Goal: Task Accomplishment & Management: Complete application form

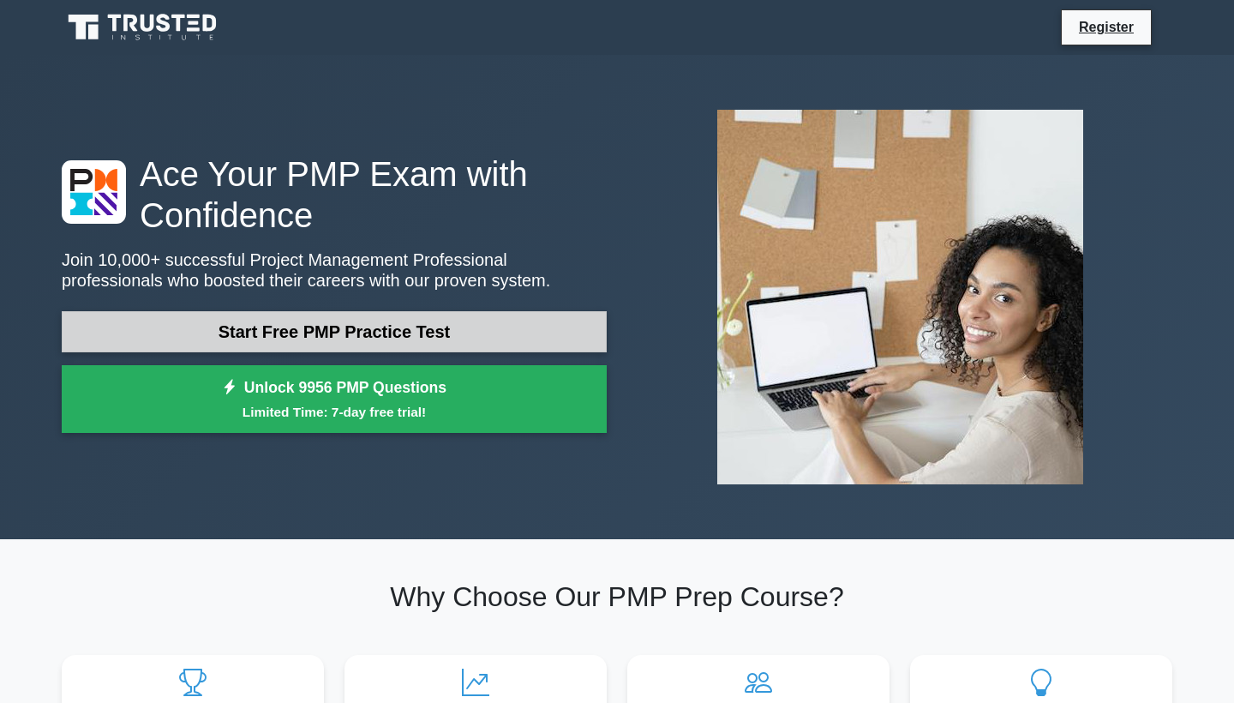
click at [363, 336] on link "Start Free PMP Practice Test" at bounding box center [334, 331] width 545 height 41
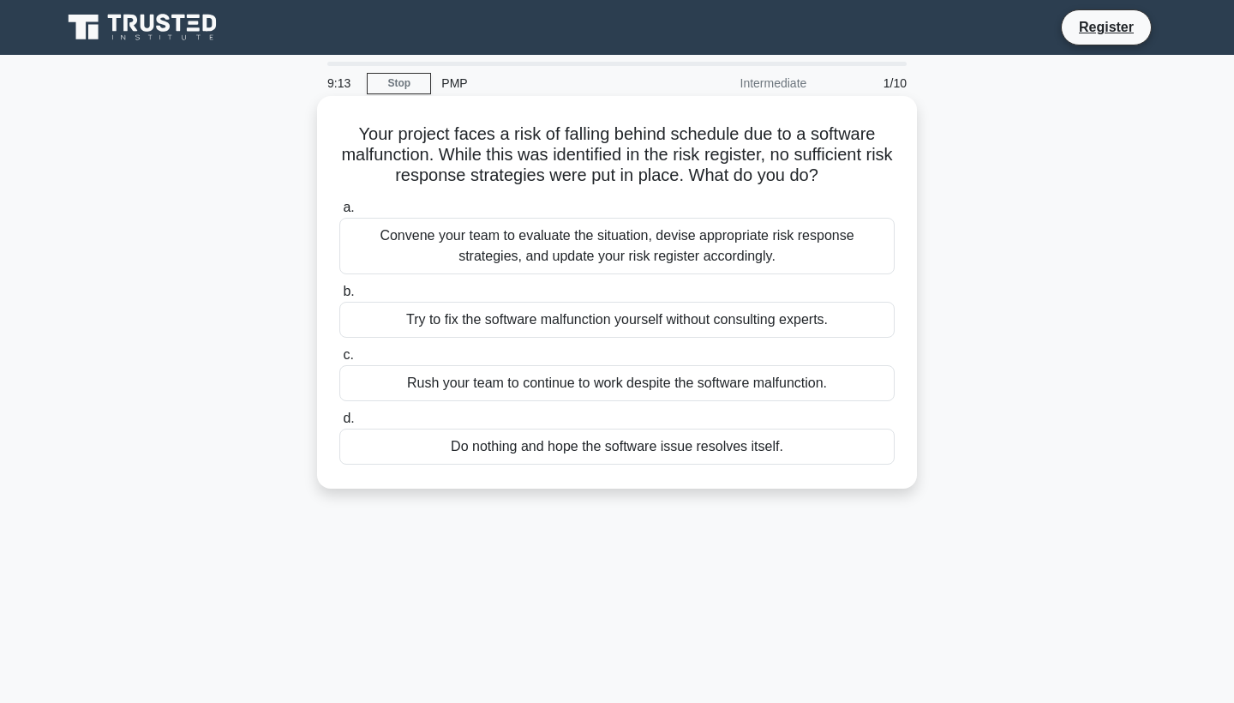
click at [828, 260] on div "Convene your team to evaluate the situation, devise appropriate risk response s…" at bounding box center [616, 246] width 555 height 57
click at [339, 213] on input "a. Convene your team to evaluate the situation, devise appropriate risk respons…" at bounding box center [339, 207] width 0 height 11
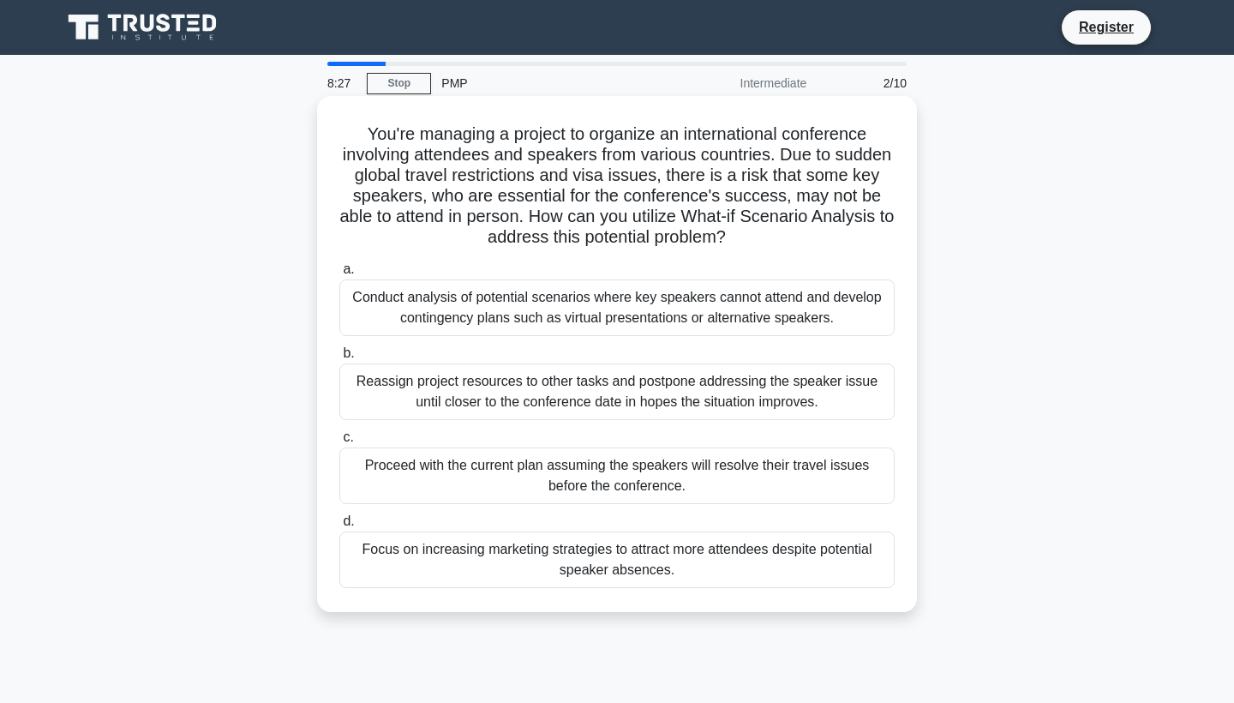
click at [715, 295] on div "Conduct analysis of potential scenarios where key speakers cannot attend and de…" at bounding box center [616, 307] width 555 height 57
click at [339, 275] on input "a. Conduct analysis of potential scenarios where key speakers cannot attend and…" at bounding box center [339, 269] width 0 height 11
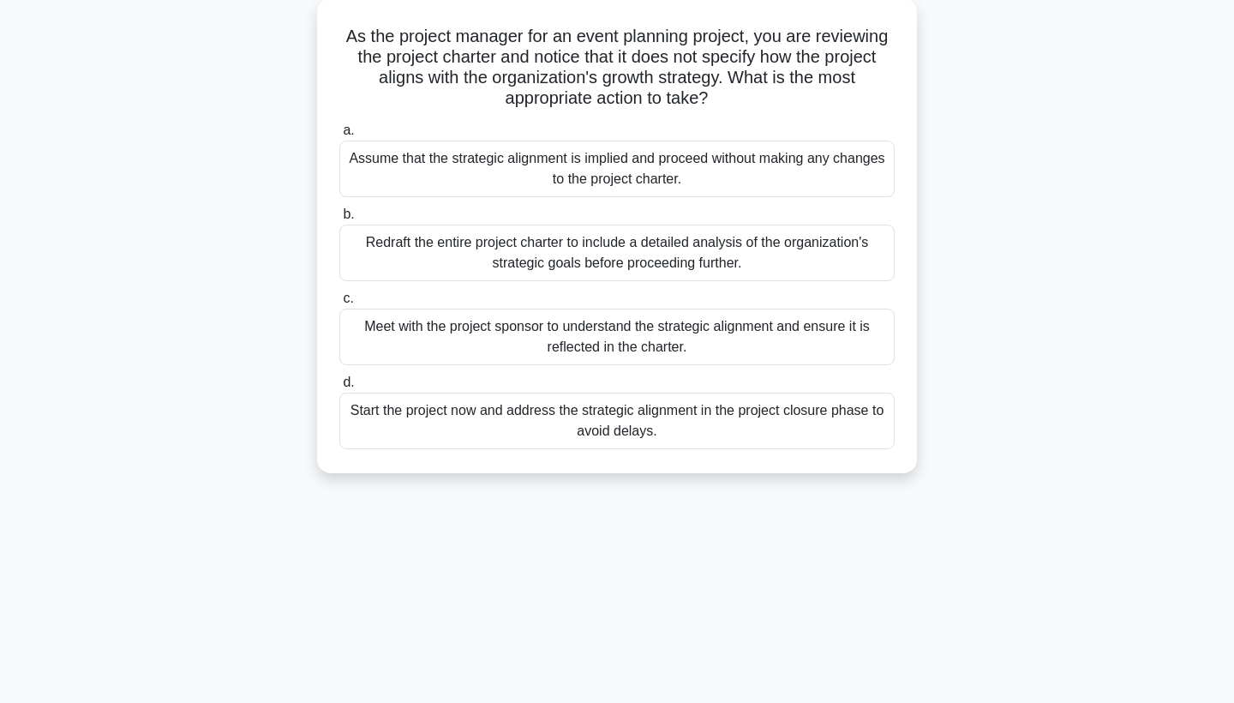
scroll to position [100, 0]
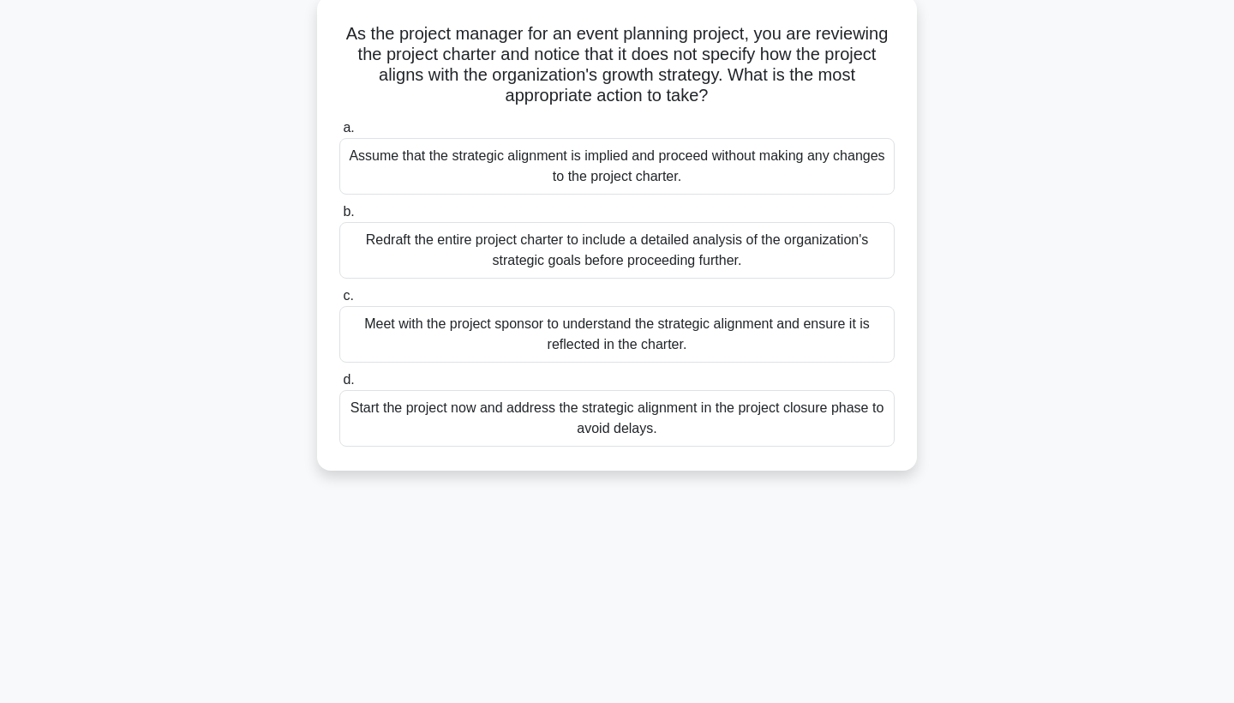
click at [703, 323] on div "Meet with the project sponsor to understand the strategic alignment and ensure …" at bounding box center [616, 334] width 555 height 57
click at [339, 302] on input "c. Meet with the project sponsor to understand the strategic alignment and ensu…" at bounding box center [339, 295] width 0 height 11
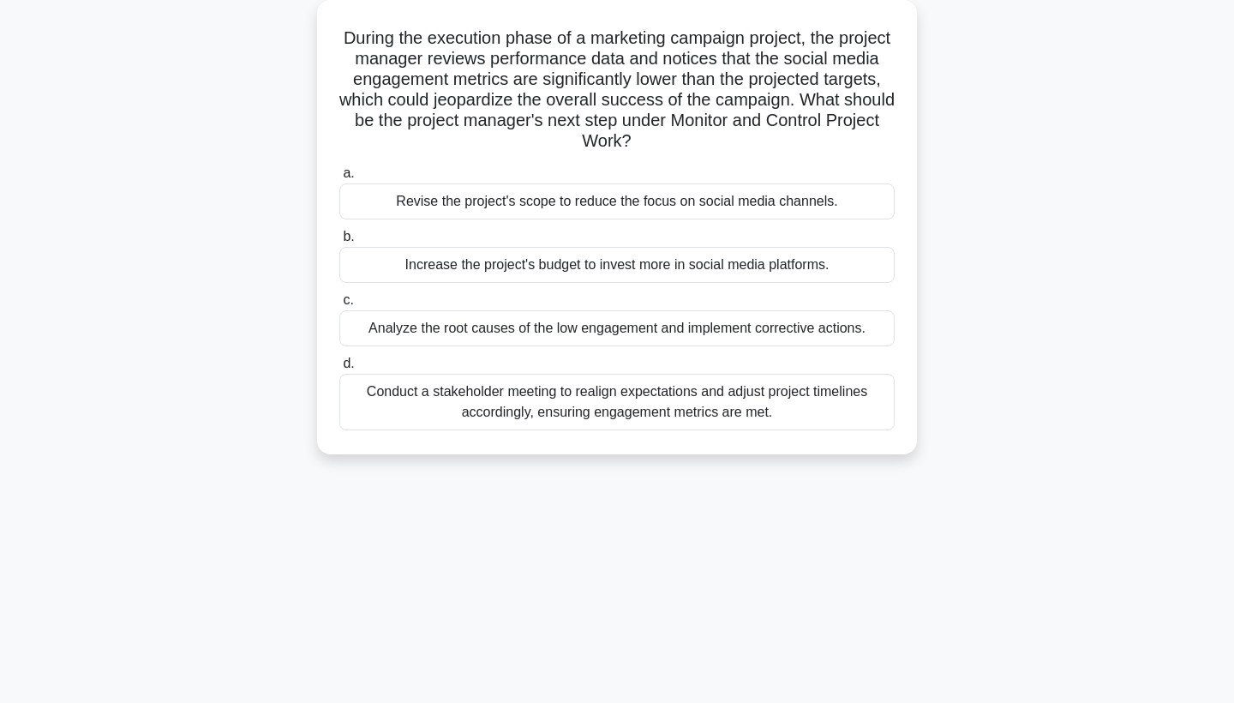
scroll to position [0, 0]
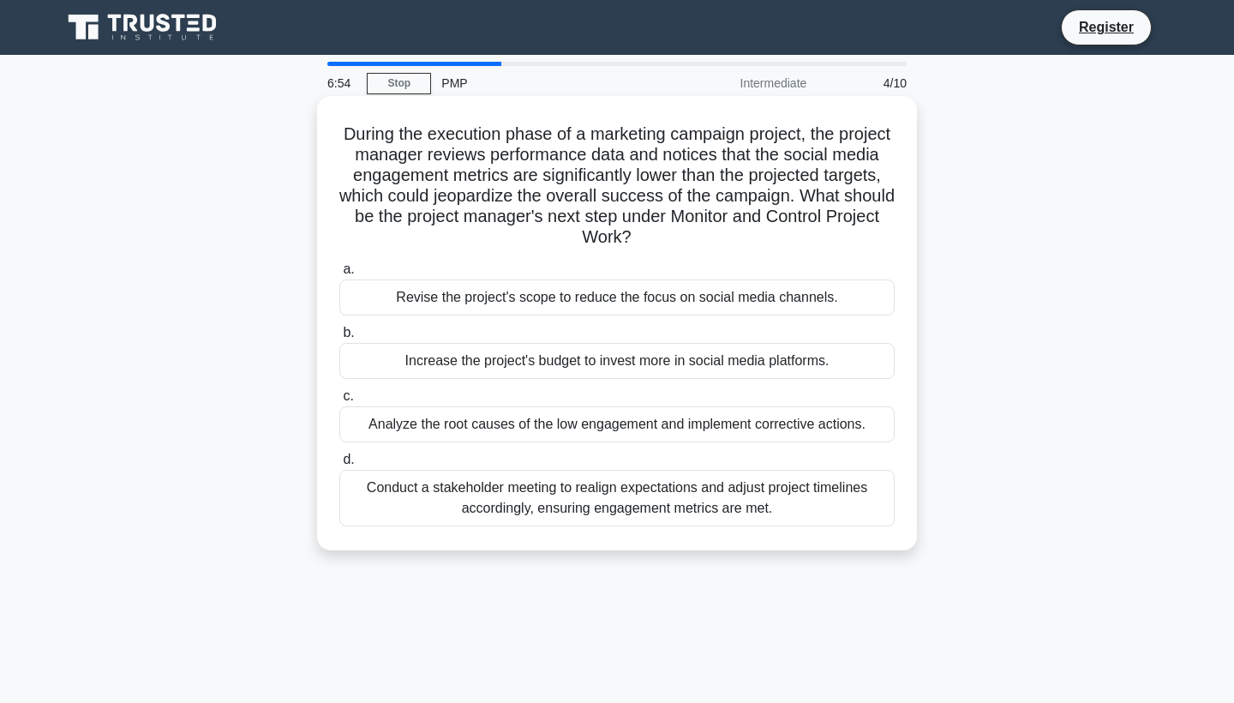
click at [688, 428] on div "Analyze the root causes of the low engagement and implement corrective actions." at bounding box center [616, 424] width 555 height 36
click at [339, 402] on input "c. Analyze the root causes of the low engagement and implement corrective actio…" at bounding box center [339, 396] width 0 height 11
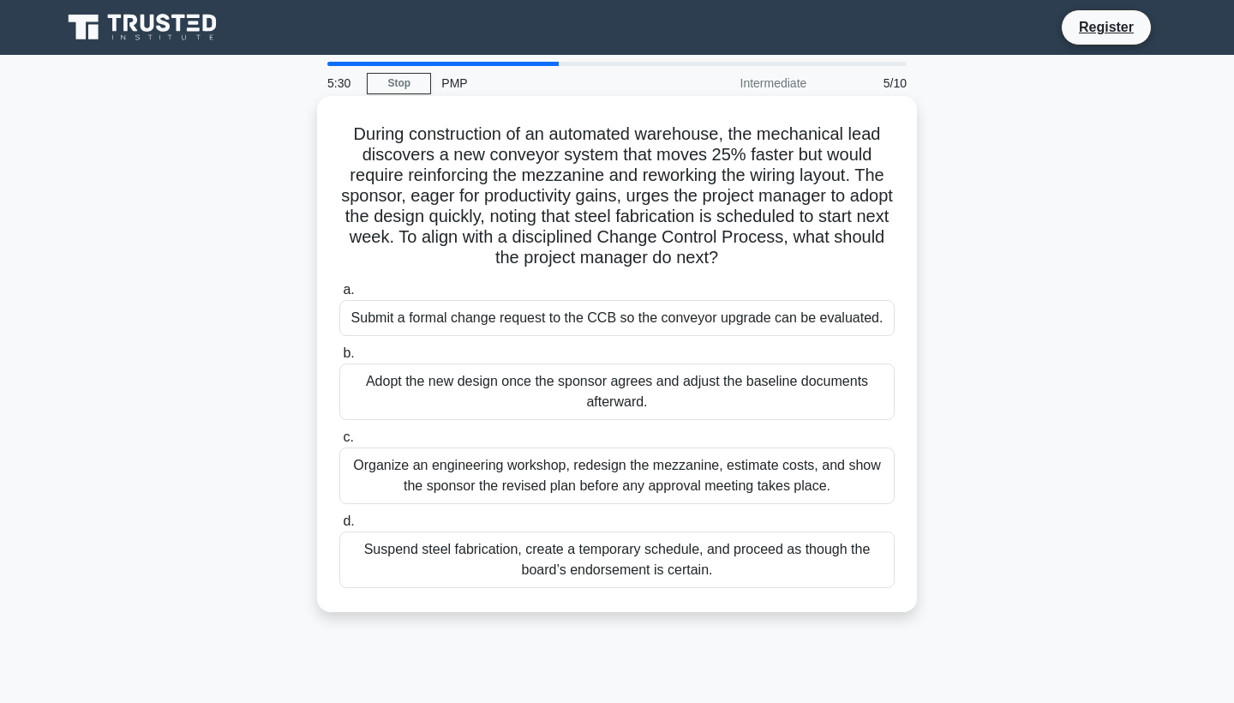
click at [614, 471] on div "Organize an engineering workshop, redesign the mezzanine, estimate costs, and s…" at bounding box center [616, 475] width 555 height 57
click at [339, 443] on input "c. Organize an engineering workshop, redesign the mezzanine, estimate costs, an…" at bounding box center [339, 437] width 0 height 11
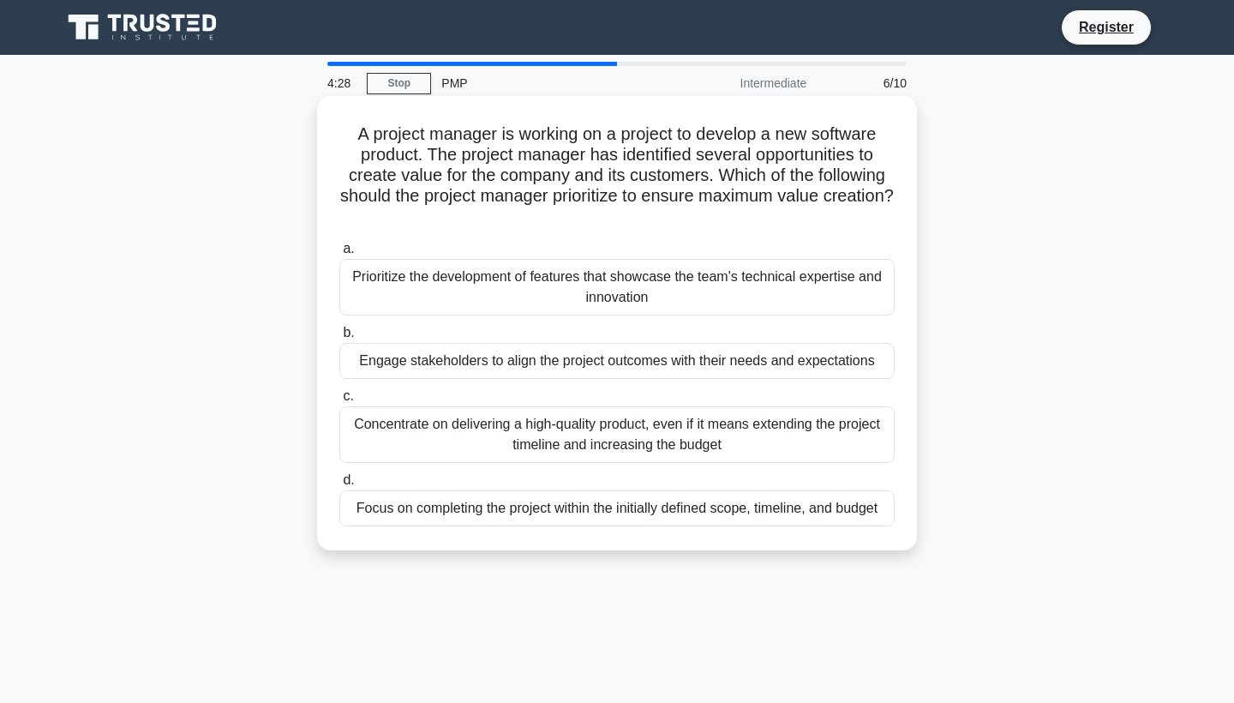
click at [664, 282] on div "Prioritize the development of features that showcase the team's technical exper…" at bounding box center [616, 287] width 555 height 57
click at [339, 254] on input "a. Prioritize the development of features that showcase the team's technical ex…" at bounding box center [339, 248] width 0 height 11
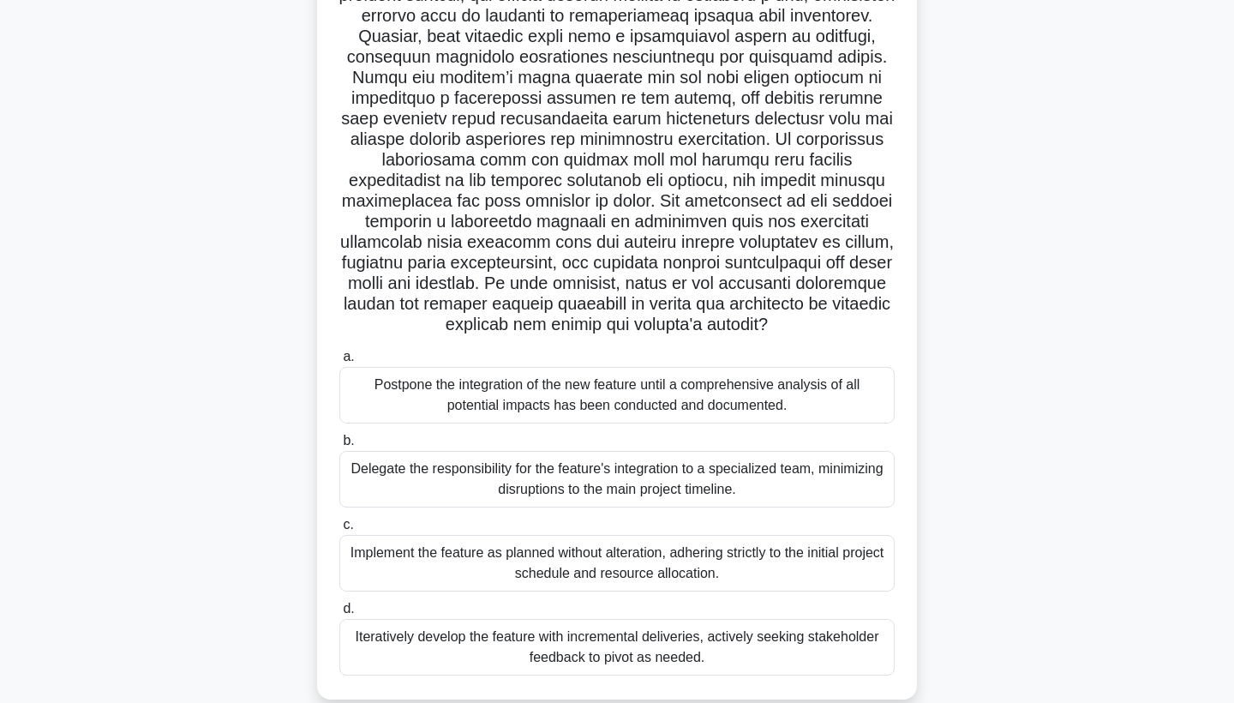
scroll to position [194, 0]
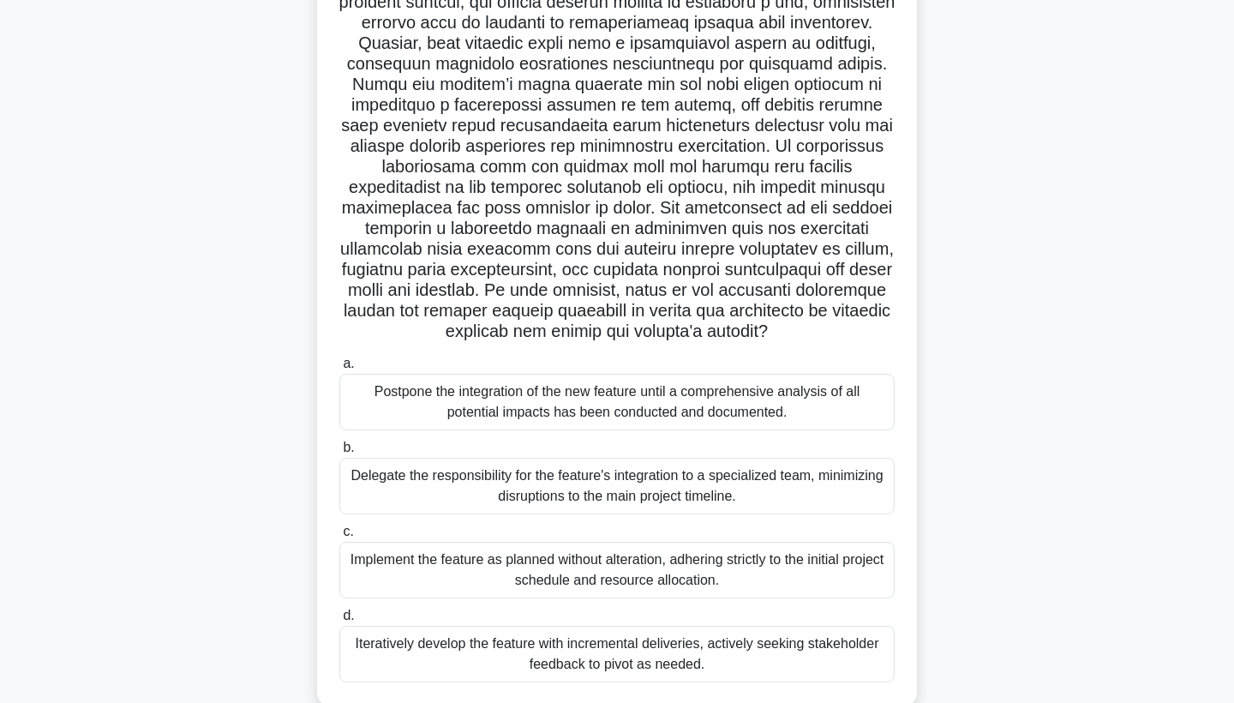
click at [600, 643] on div "Iteratively develop the feature with incremental deliveries, actively seeking s…" at bounding box center [616, 653] width 555 height 57
click at [339, 621] on input "d. Iteratively develop the feature with incremental deliveries, actively seekin…" at bounding box center [339, 615] width 0 height 11
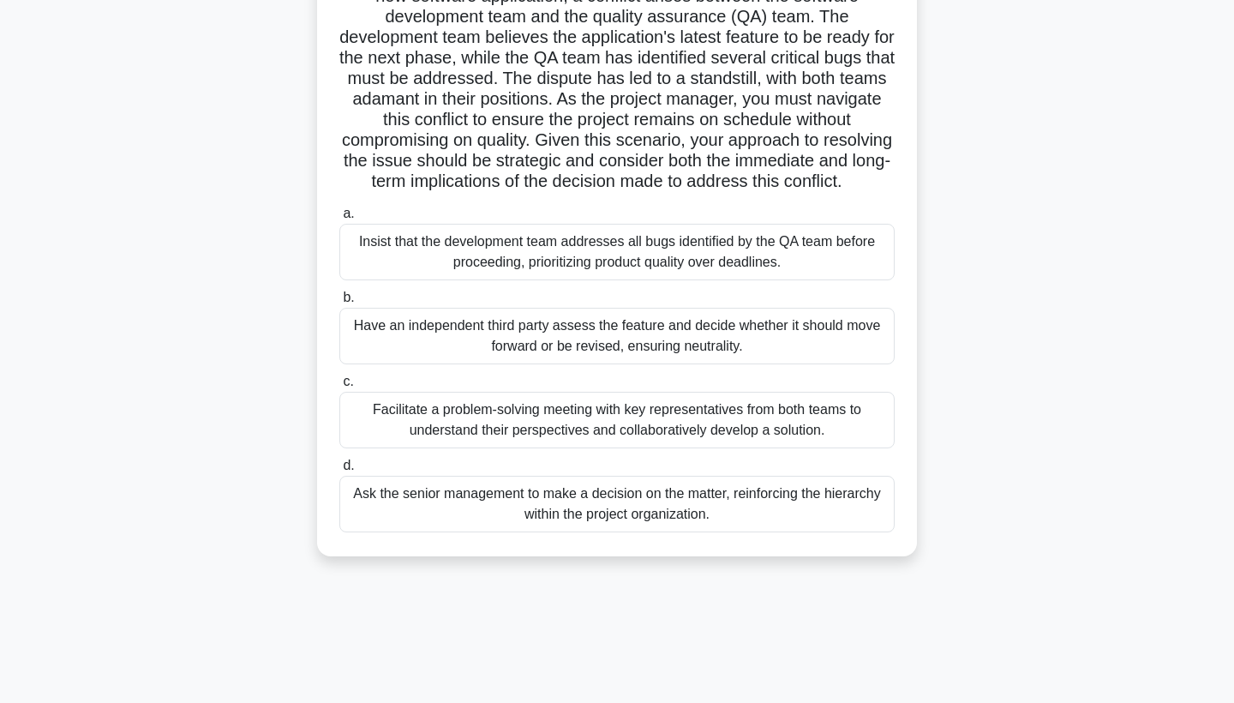
scroll to position [160, 0]
click at [782, 427] on div "Facilitate a problem-solving meeting with key representatives from both teams t…" at bounding box center [616, 418] width 555 height 57
click at [339, 386] on input "c. Facilitate a problem-solving meeting with key representatives from both team…" at bounding box center [339, 379] width 0 height 11
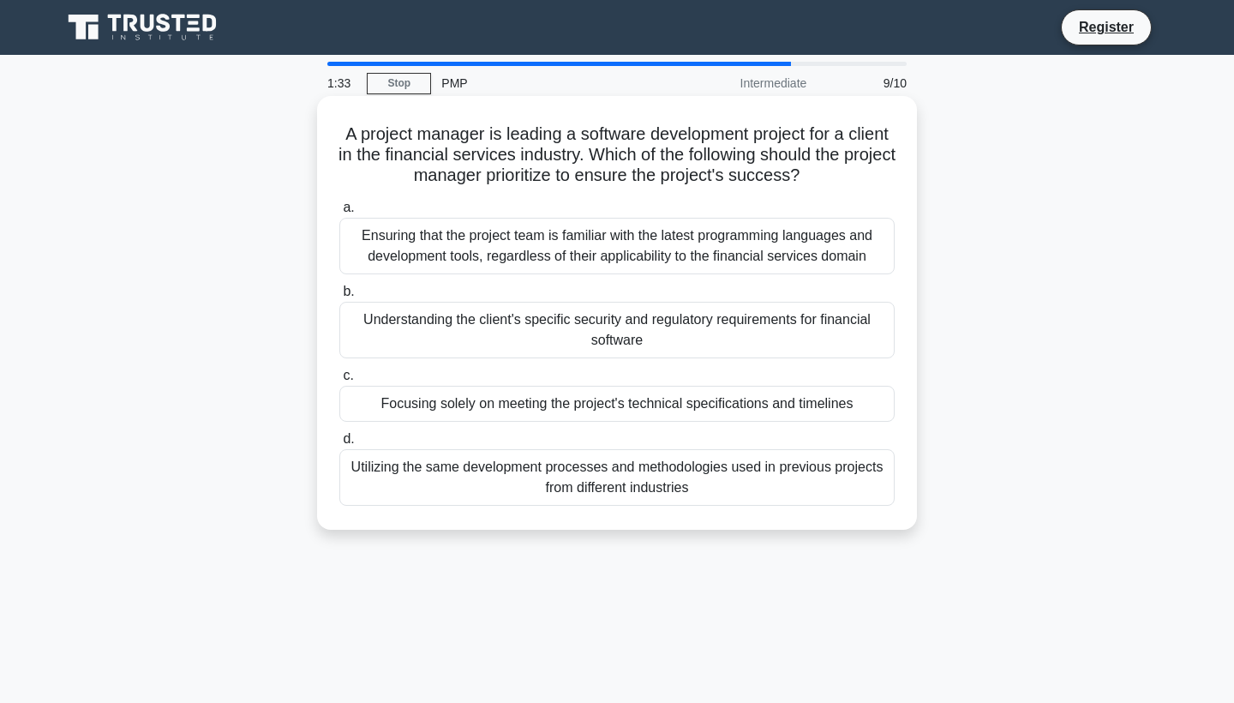
scroll to position [0, 0]
click at [733, 330] on div "Understanding the client's specific security and regulatory requirements for fi…" at bounding box center [616, 330] width 555 height 57
click at [339, 297] on input "b. Understanding the client's specific security and regulatory requirements for…" at bounding box center [339, 291] width 0 height 11
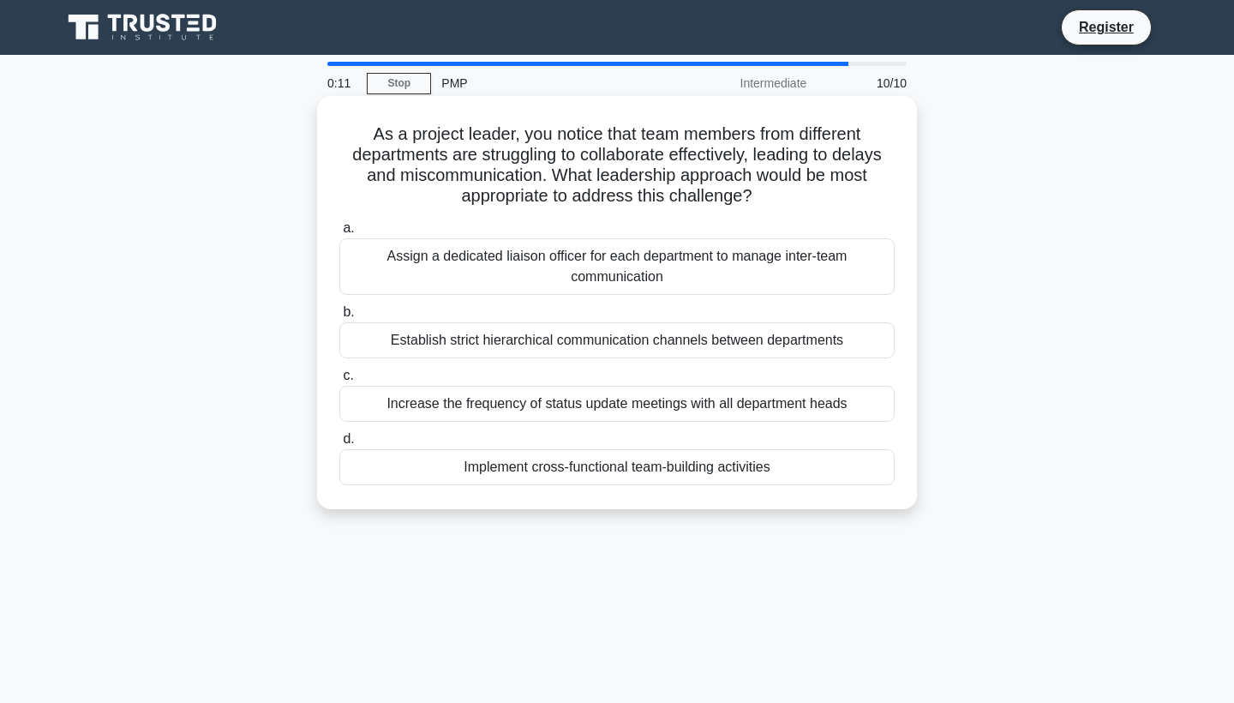
click at [771, 286] on div "Assign a dedicated liaison officer for each department to manage inter-team com…" at bounding box center [616, 266] width 555 height 57
click at [339, 234] on input "a. Assign a dedicated liaison officer for each department to manage inter-team …" at bounding box center [339, 228] width 0 height 11
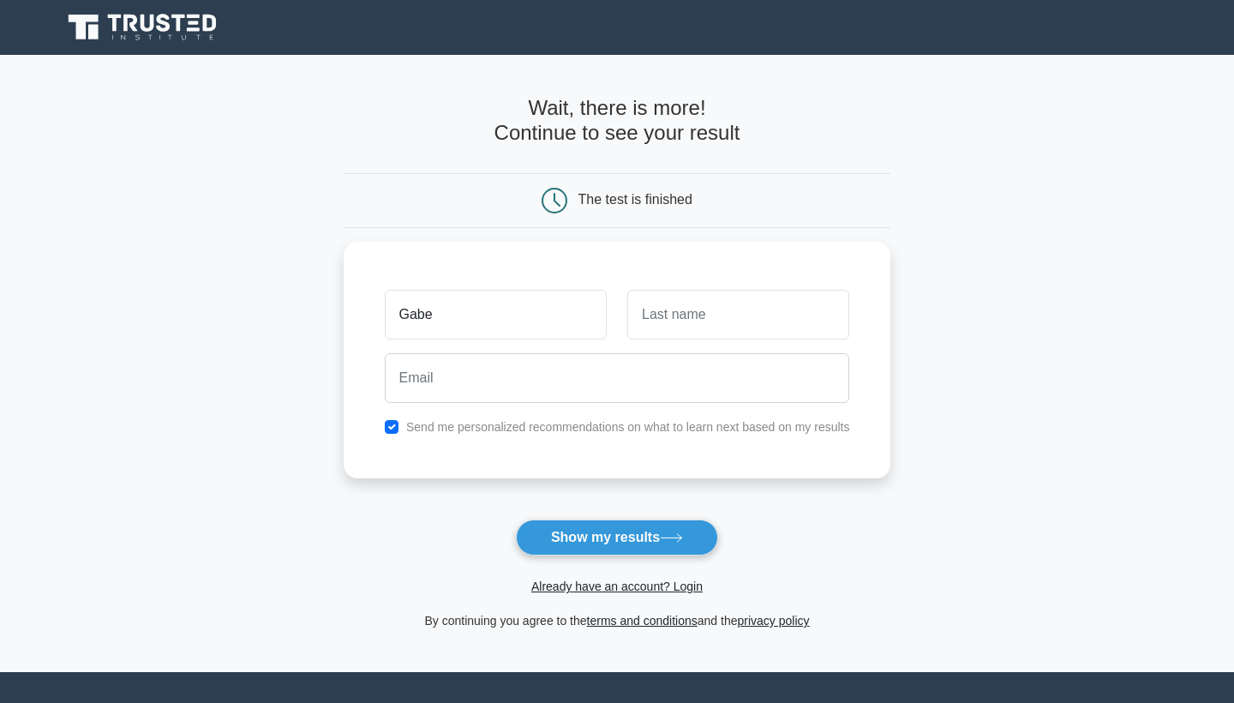
type input "Gabe"
type input "z"
type input "Harbour"
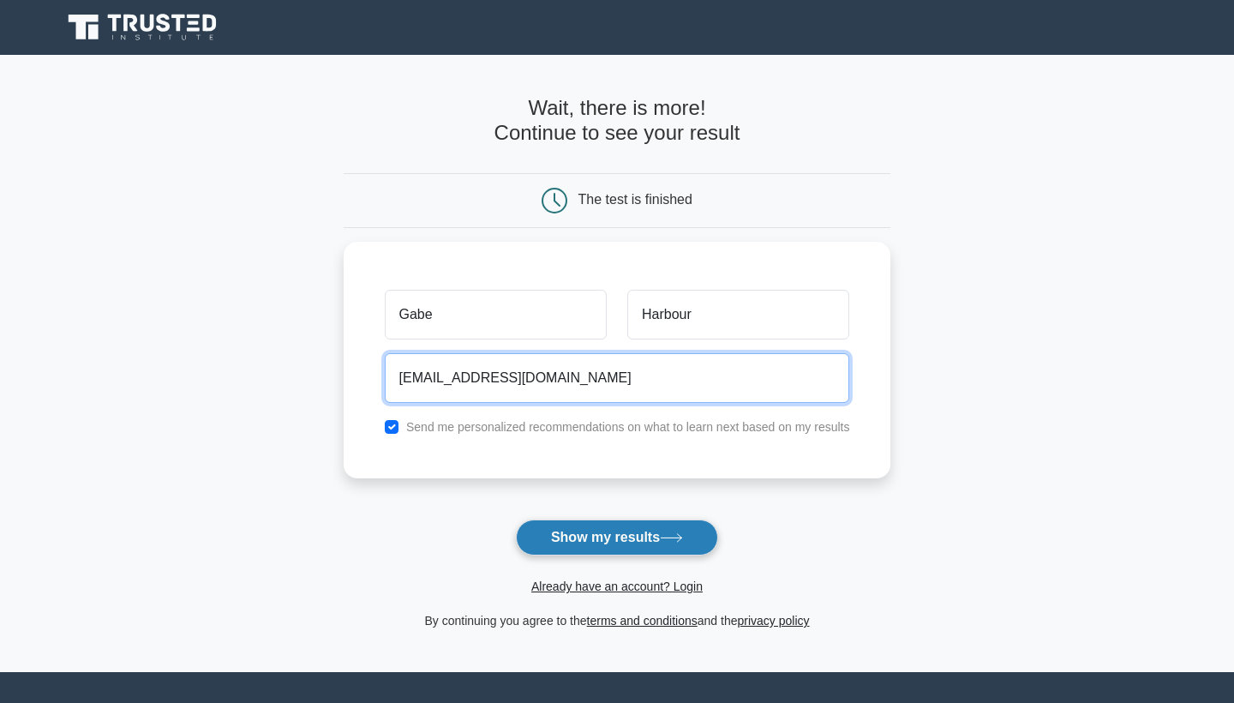
type input "gabrielharbour83@gmail.com"
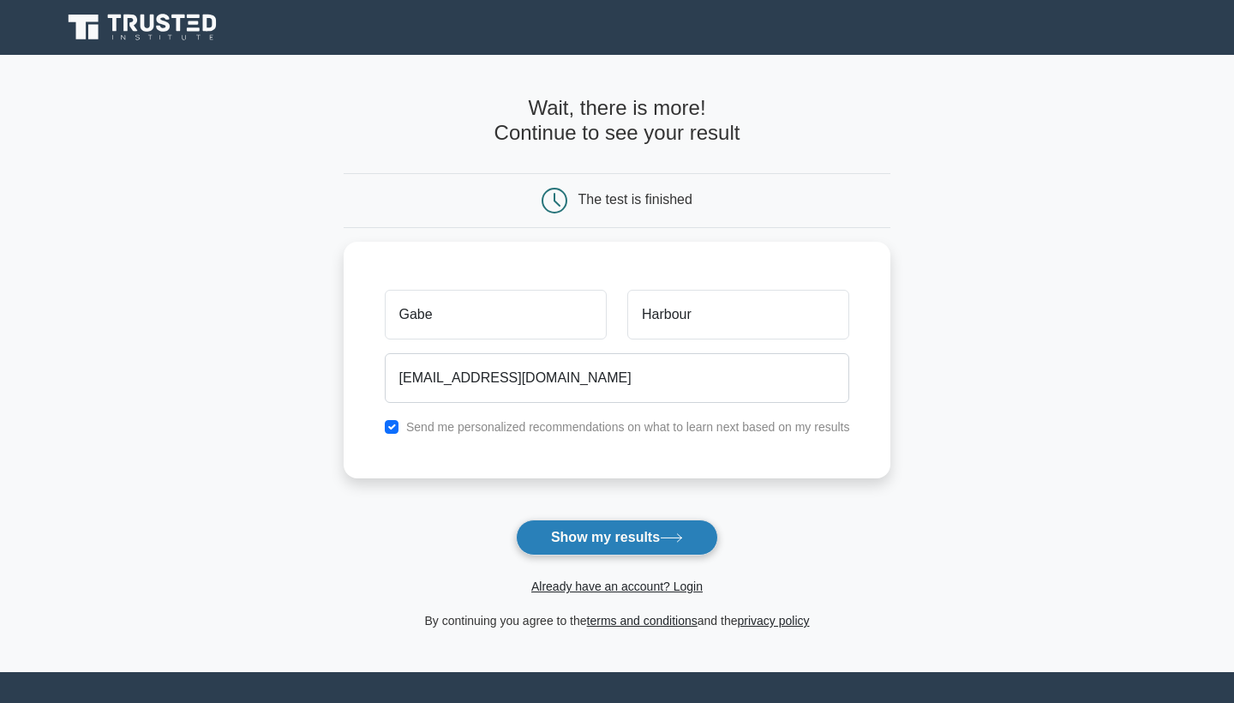
click at [648, 536] on button "Show my results" at bounding box center [617, 537] width 202 height 36
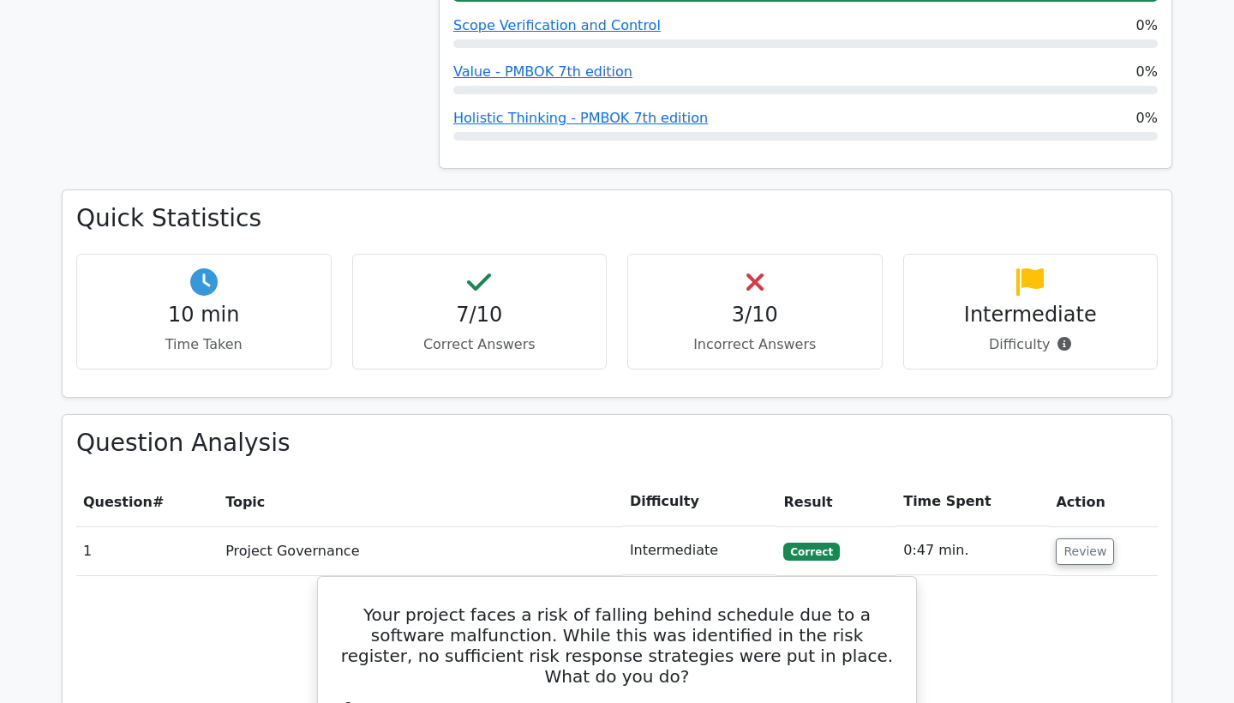
scroll to position [1101, 0]
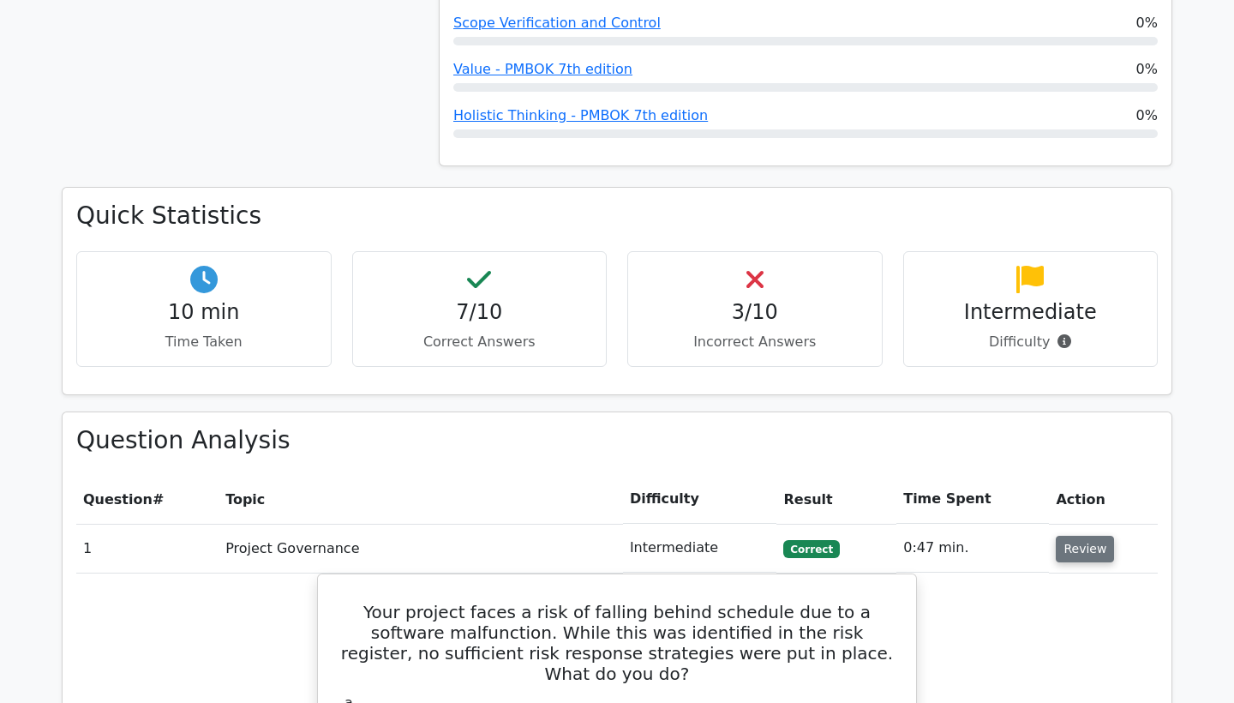
click at [1069, 535] on button "Review" at bounding box center [1085, 548] width 58 height 27
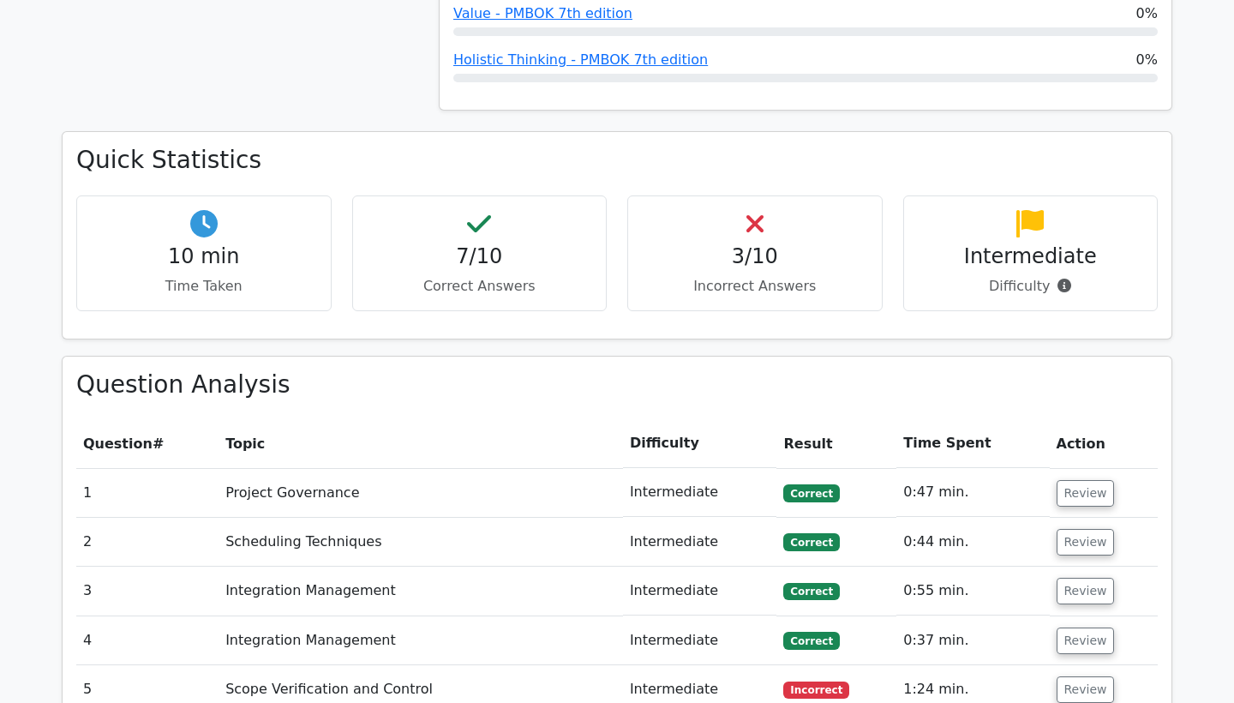
scroll to position [1164, 0]
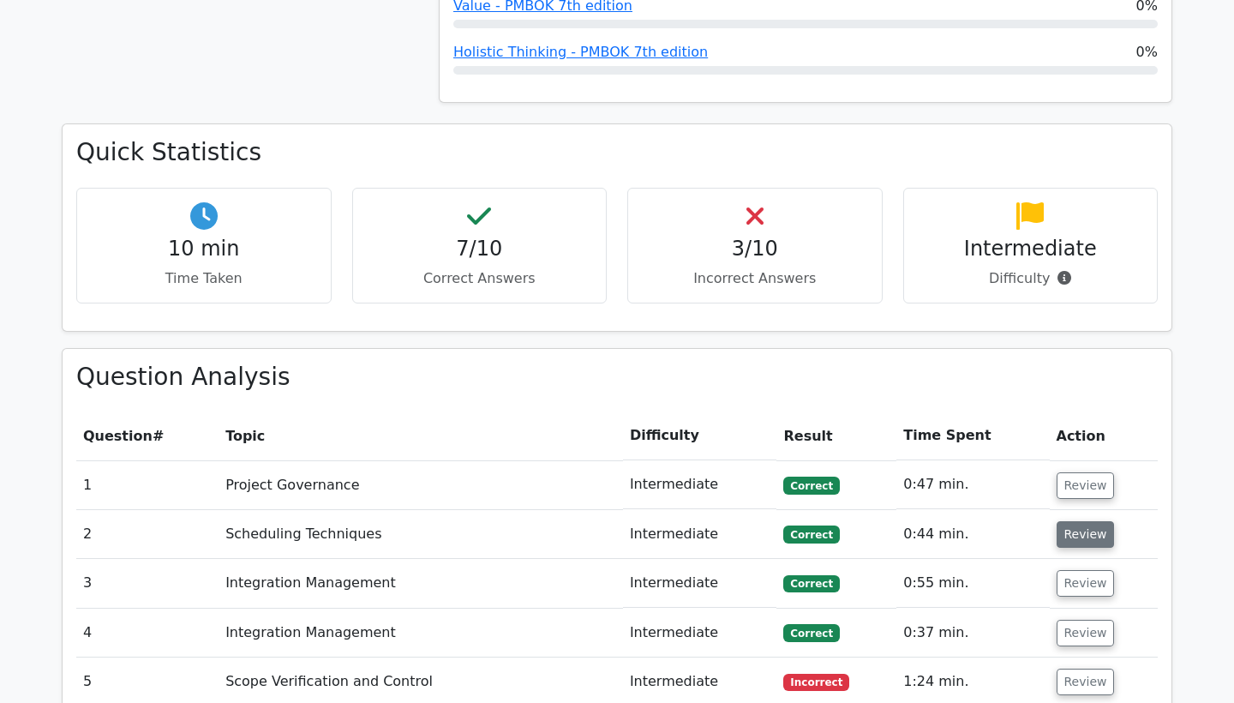
click at [1076, 521] on button "Review" at bounding box center [1085, 534] width 58 height 27
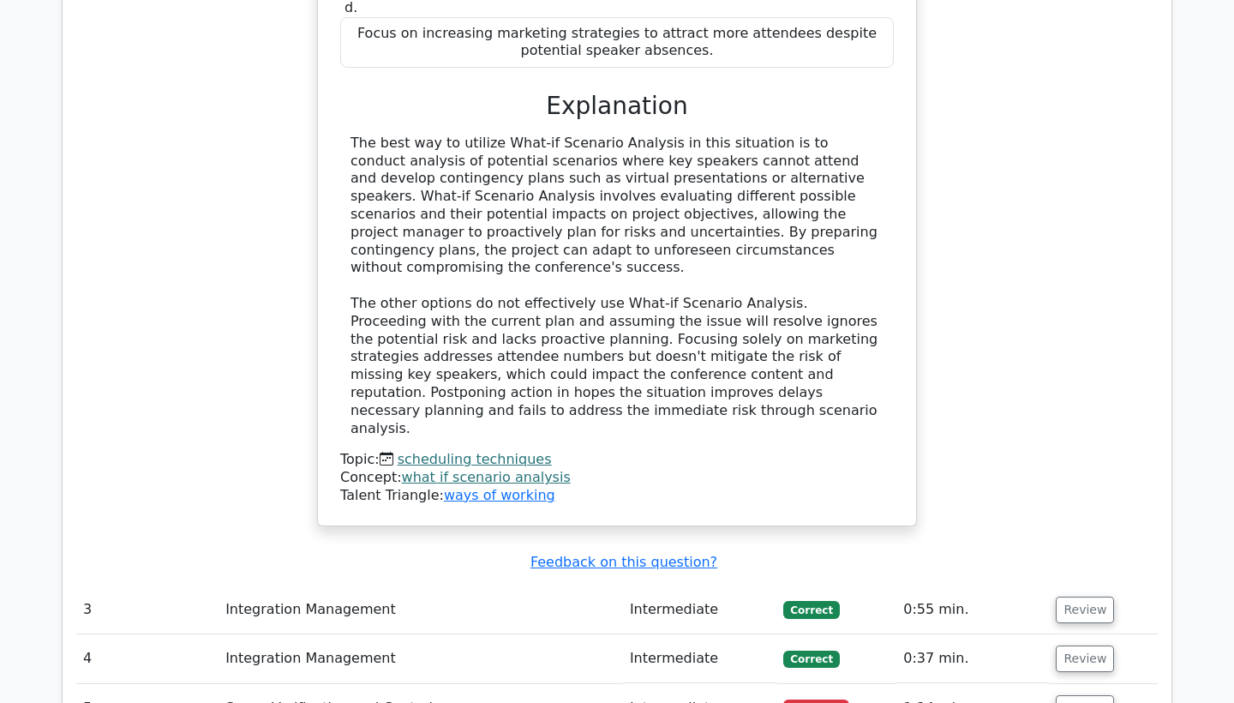
scroll to position [2185, 0]
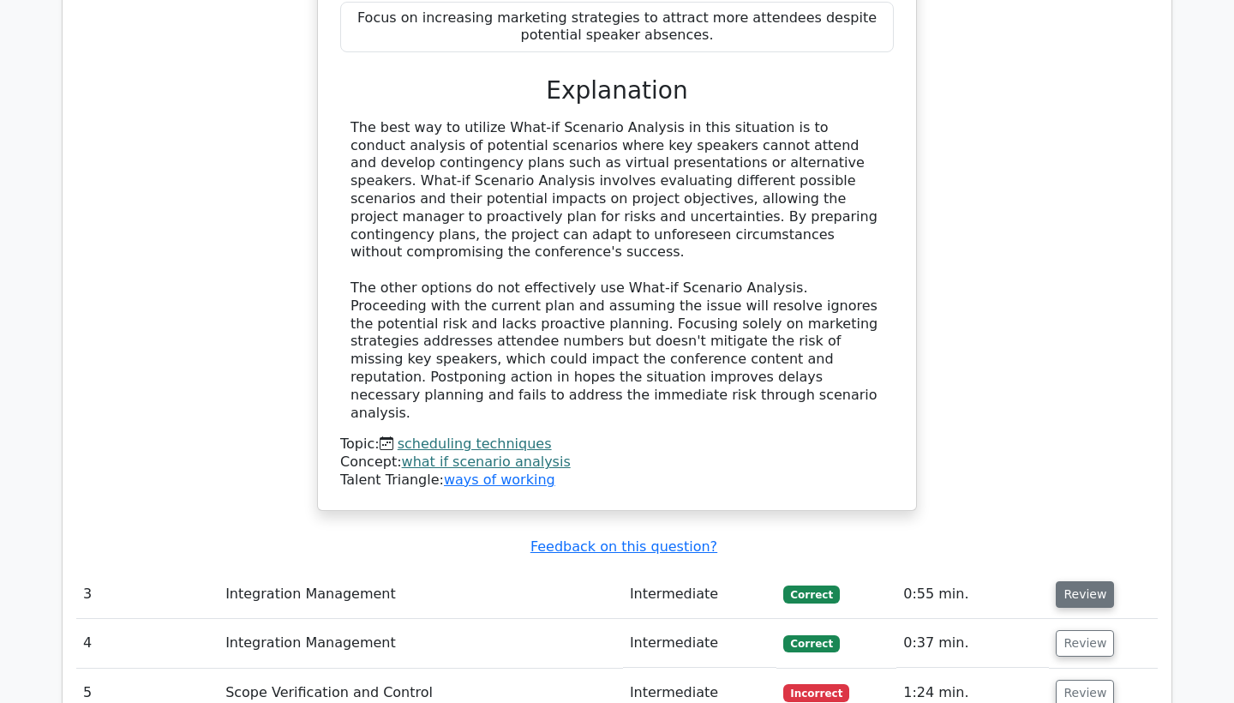
click at [1078, 581] on button "Review" at bounding box center [1085, 594] width 58 height 27
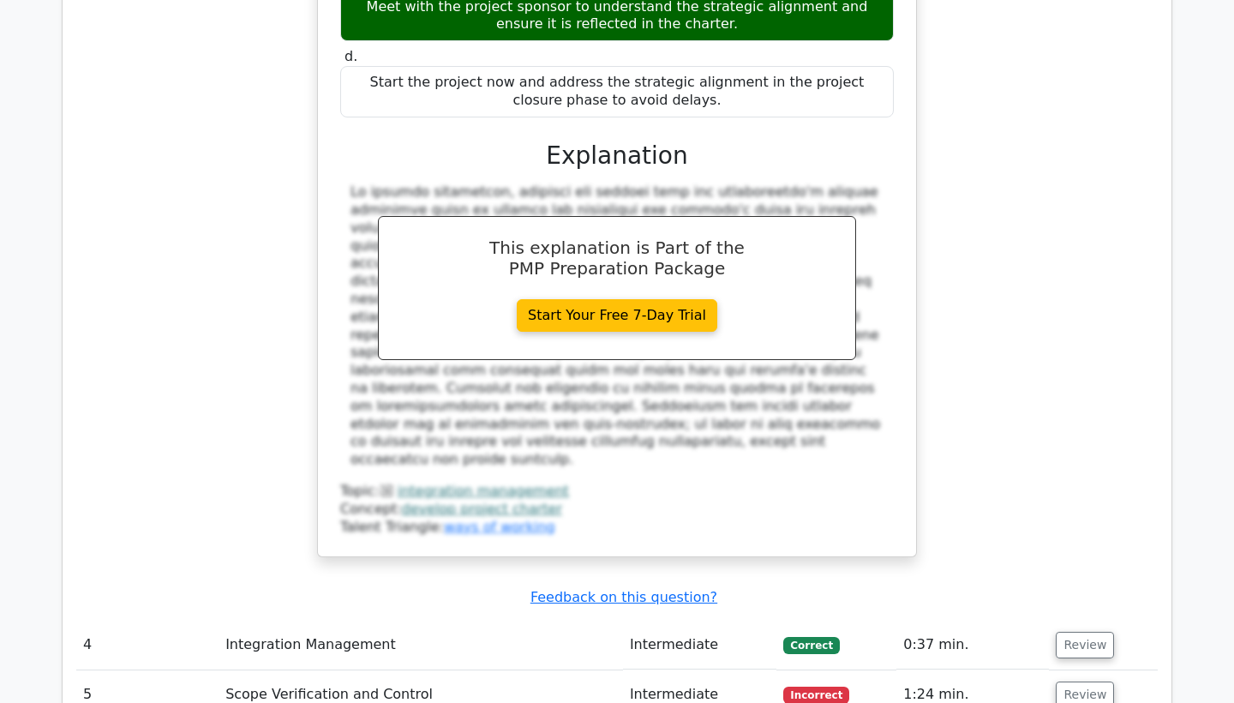
scroll to position [3106, 0]
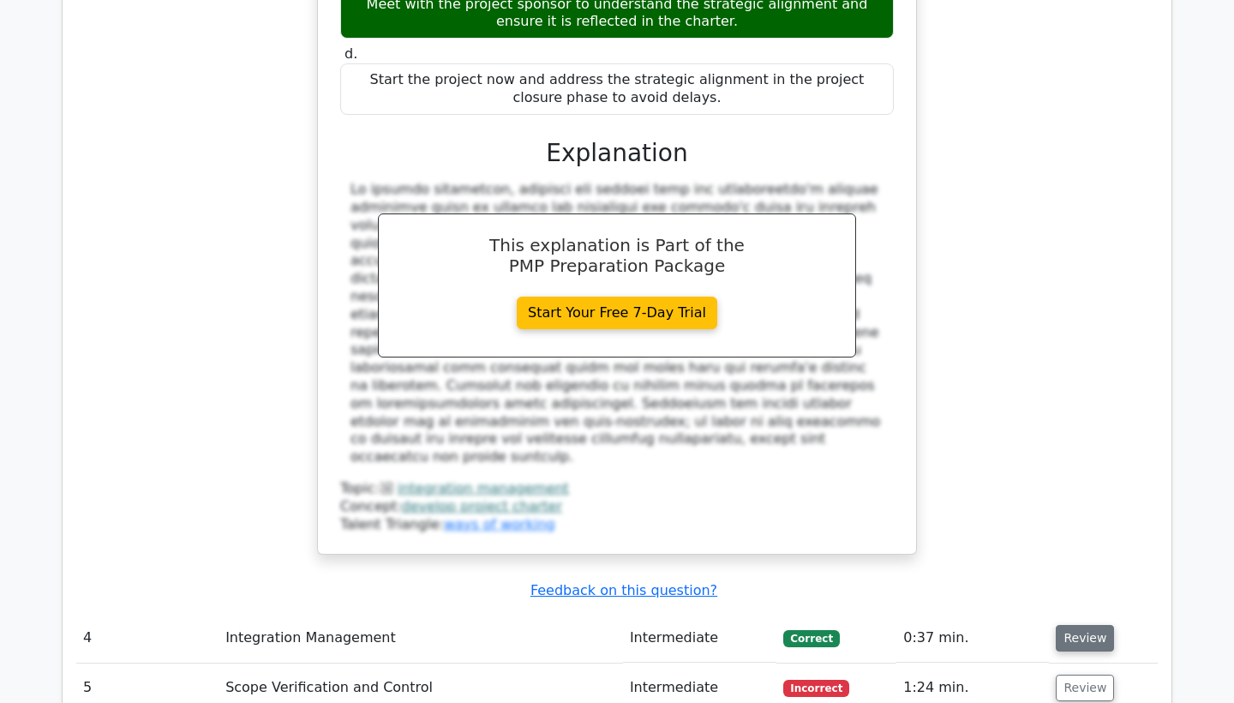
click at [1069, 625] on button "Review" at bounding box center [1085, 638] width 58 height 27
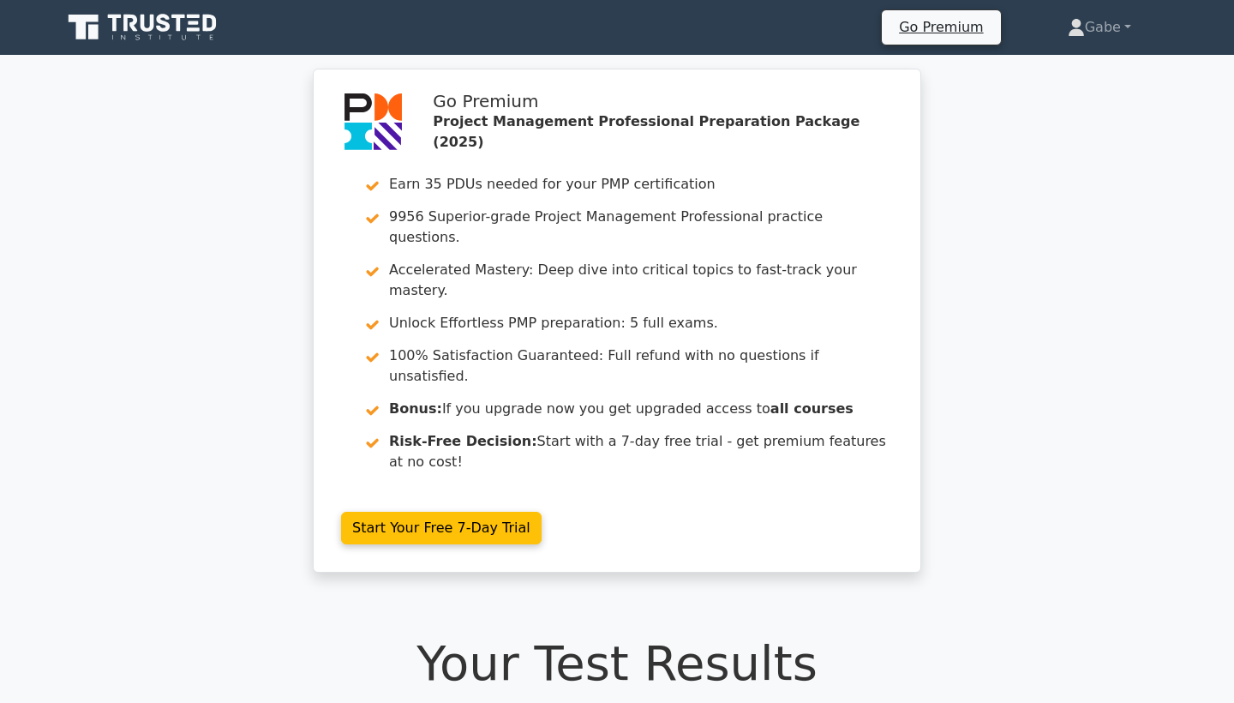
scroll to position [0, 0]
